Goal: Register for event/course

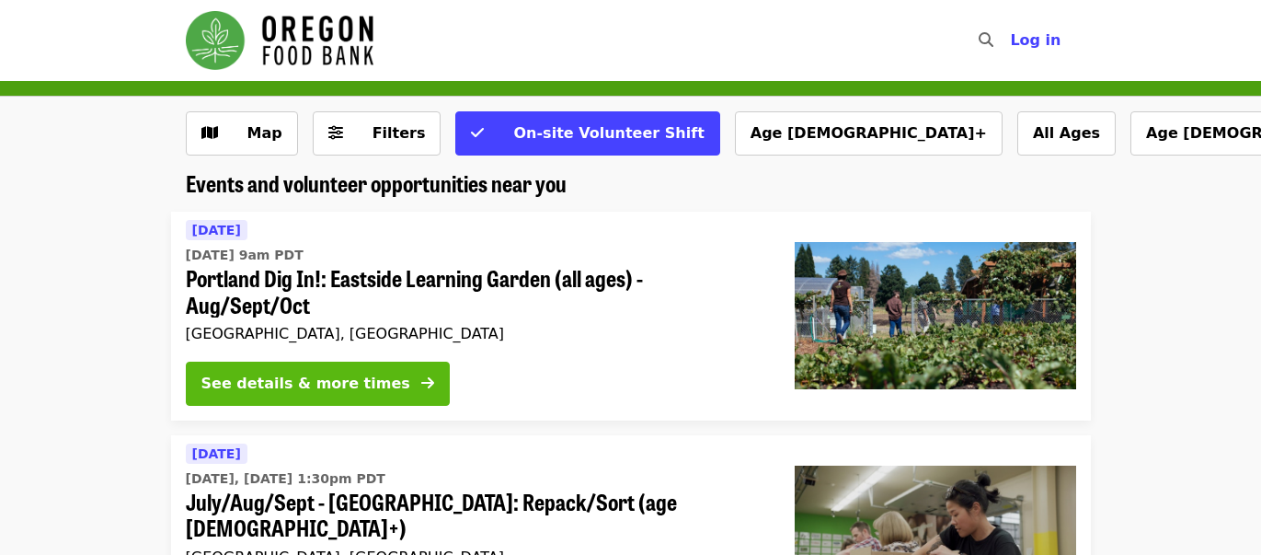
click at [344, 385] on div "See details & more times" at bounding box center [305, 384] width 209 height 22
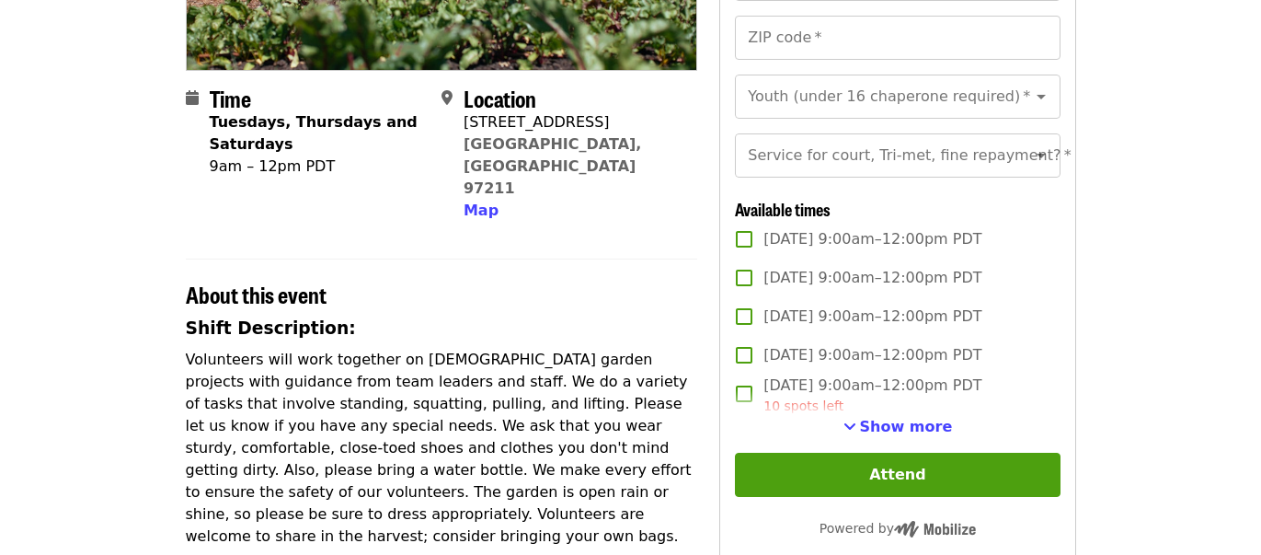
scroll to position [384, 0]
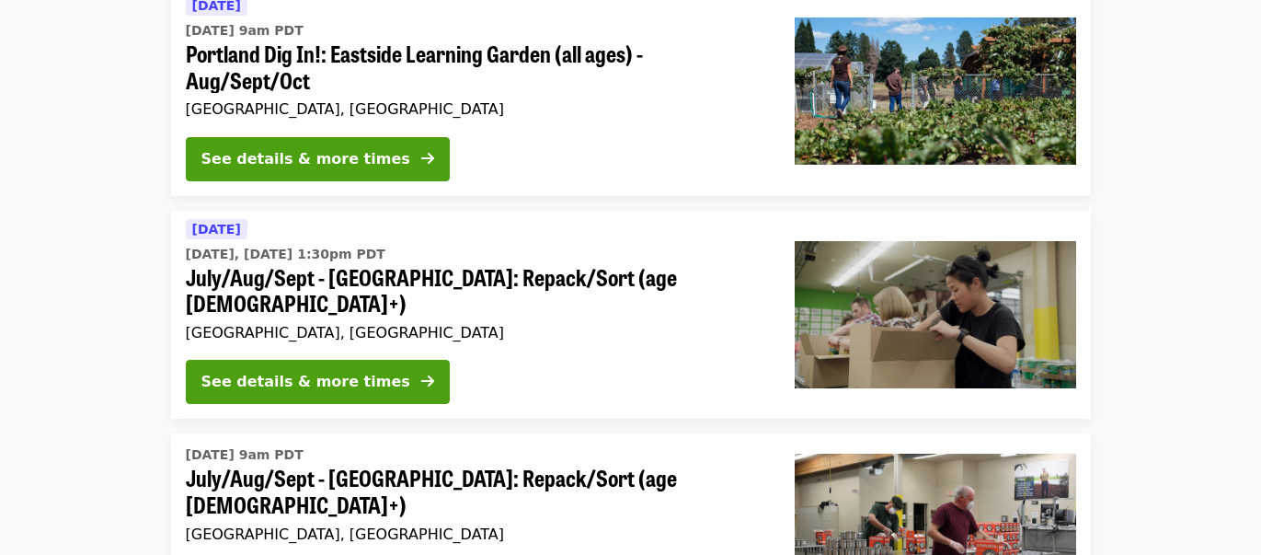
scroll to position [303, 0]
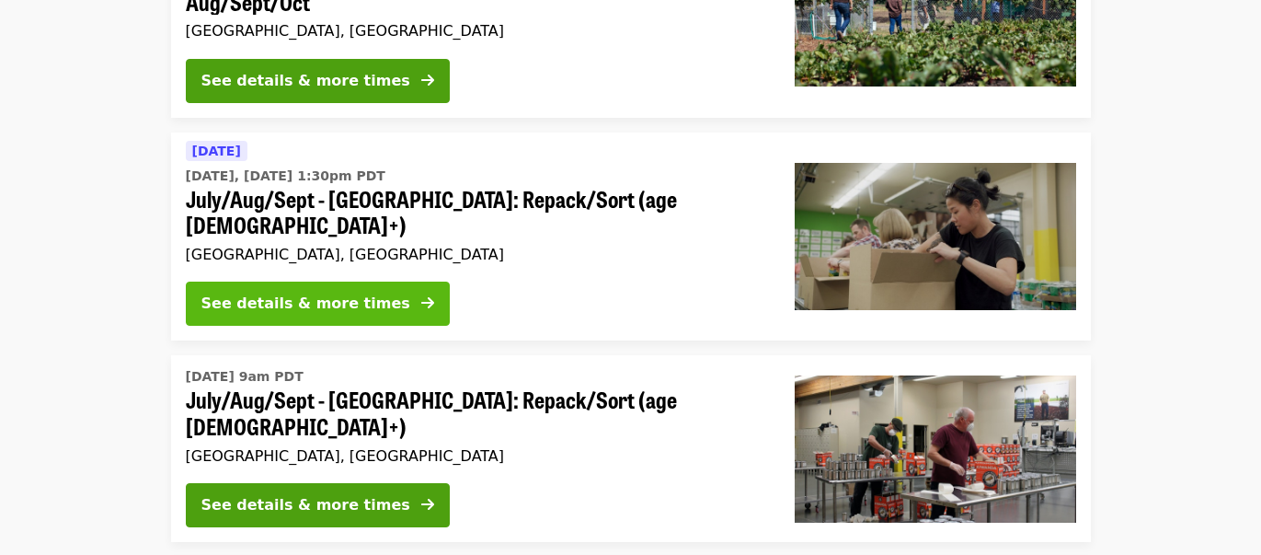
click at [274, 293] on div "See details & more times" at bounding box center [305, 304] width 209 height 22
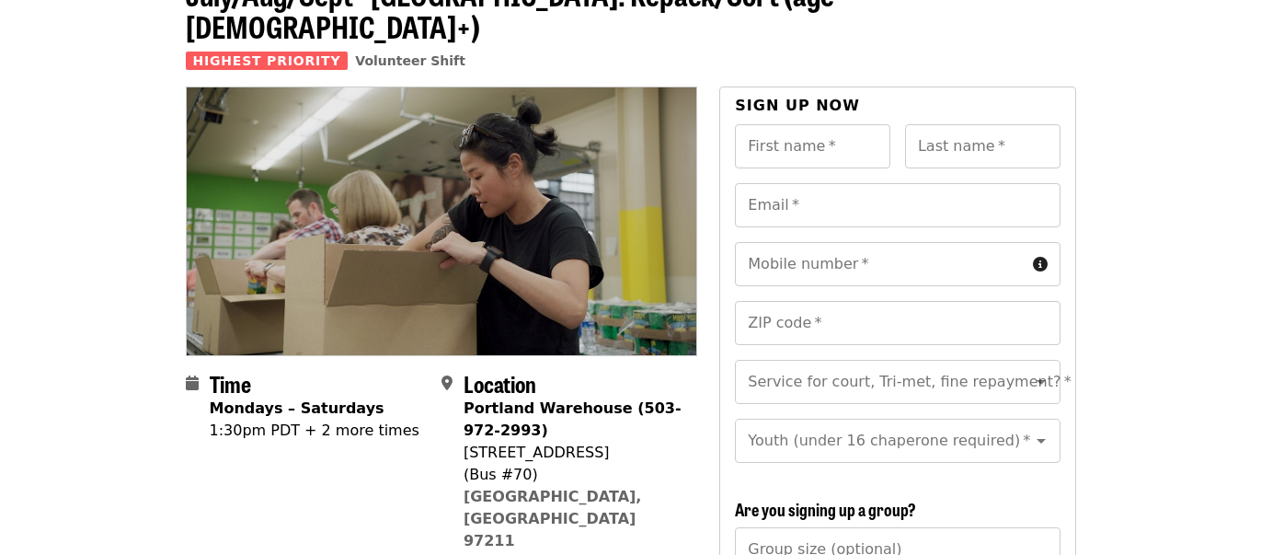
scroll to position [131, 0]
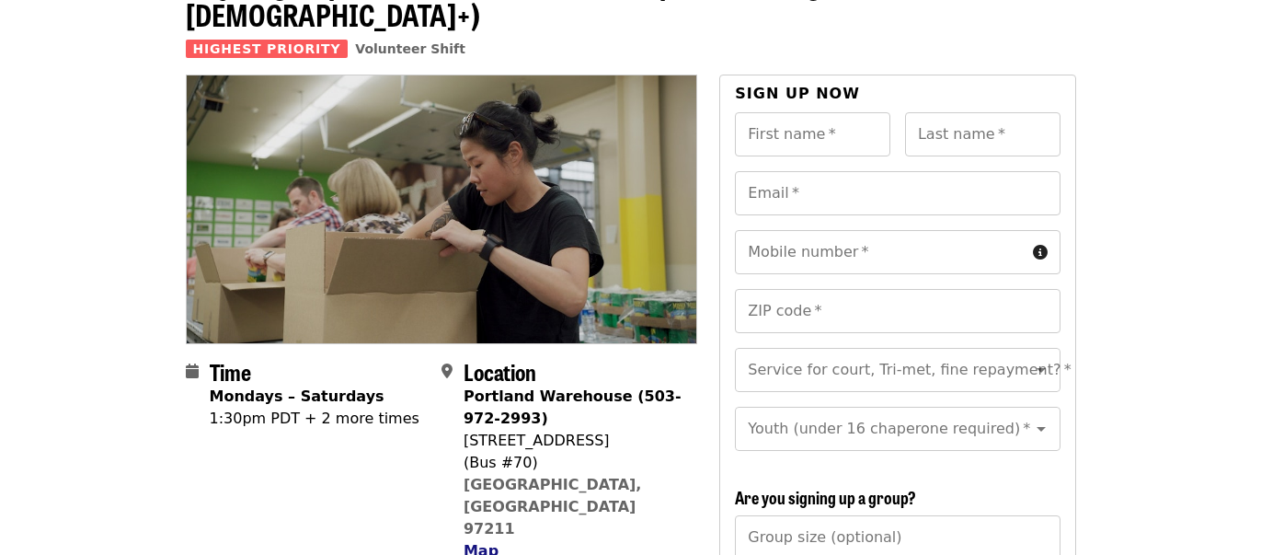
click at [480, 542] on span "Map" at bounding box center [481, 550] width 35 height 17
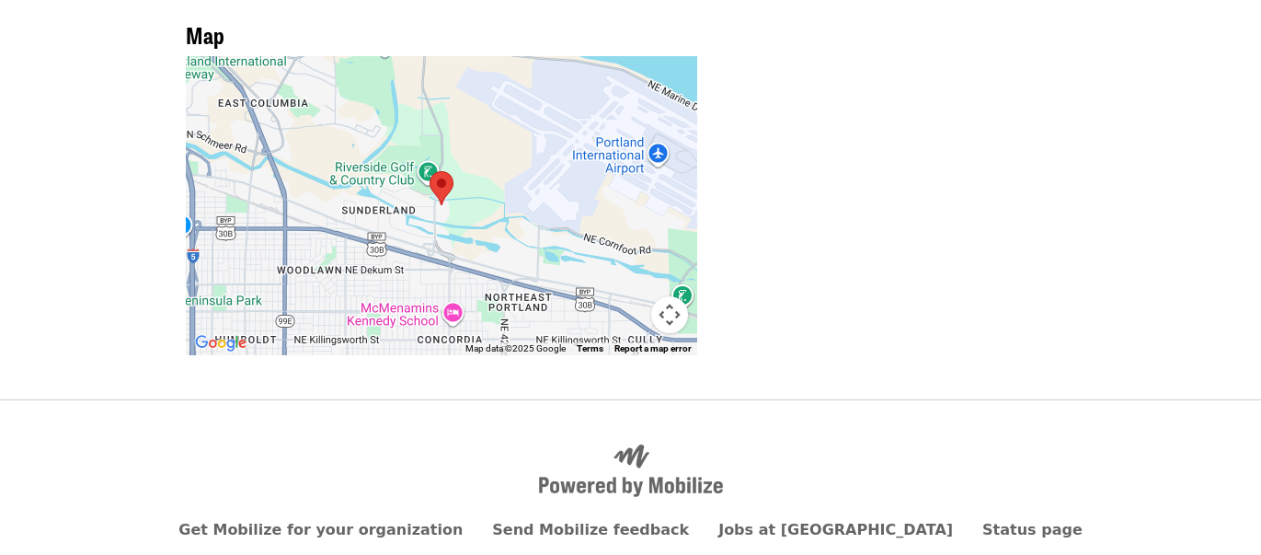
scroll to position [1635, 0]
